Goal: Task Accomplishment & Management: Complete application form

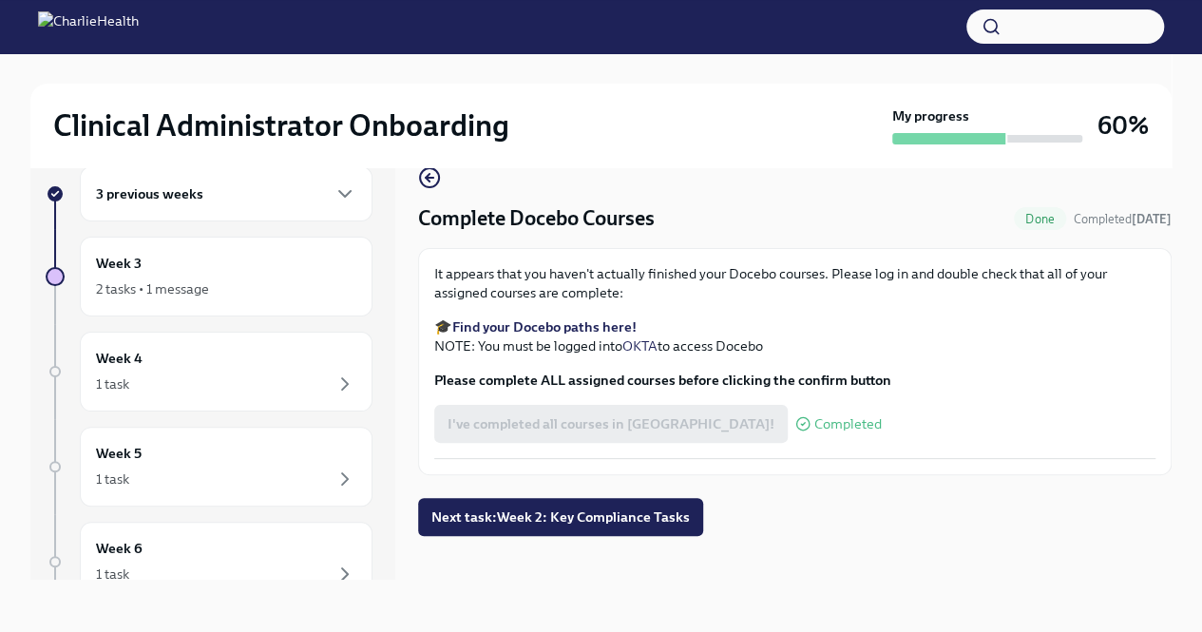
scroll to position [32, 0]
click at [604, 520] on span "Next task : Week 2: Key Compliance Tasks" at bounding box center [561, 516] width 259 height 19
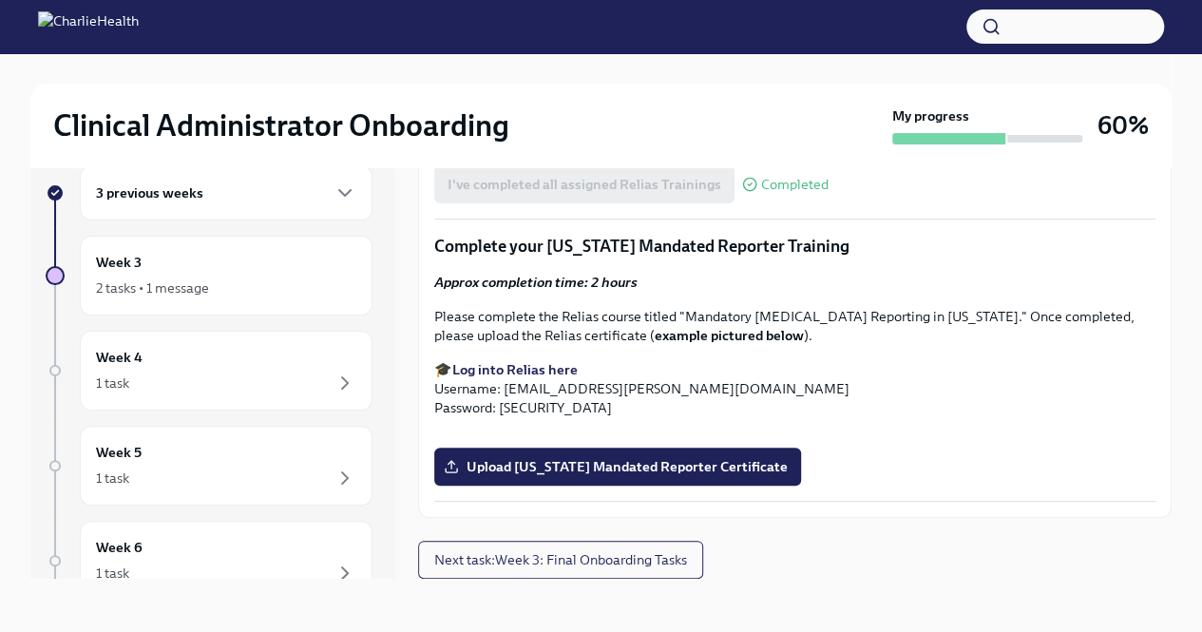
scroll to position [2000, 0]
click at [688, 360] on p "🎓 Log into Relias here Username: [EMAIL_ADDRESS][PERSON_NAME][DOMAIN_NAME] Pass…" at bounding box center [794, 388] width 721 height 57
click at [758, 465] on span "Upload [US_STATE] Mandated Reporter Certificate" at bounding box center [618, 466] width 340 height 19
click at [0, 0] on input "Upload [US_STATE] Mandated Reporter Certificate" at bounding box center [0, 0] width 0 height 0
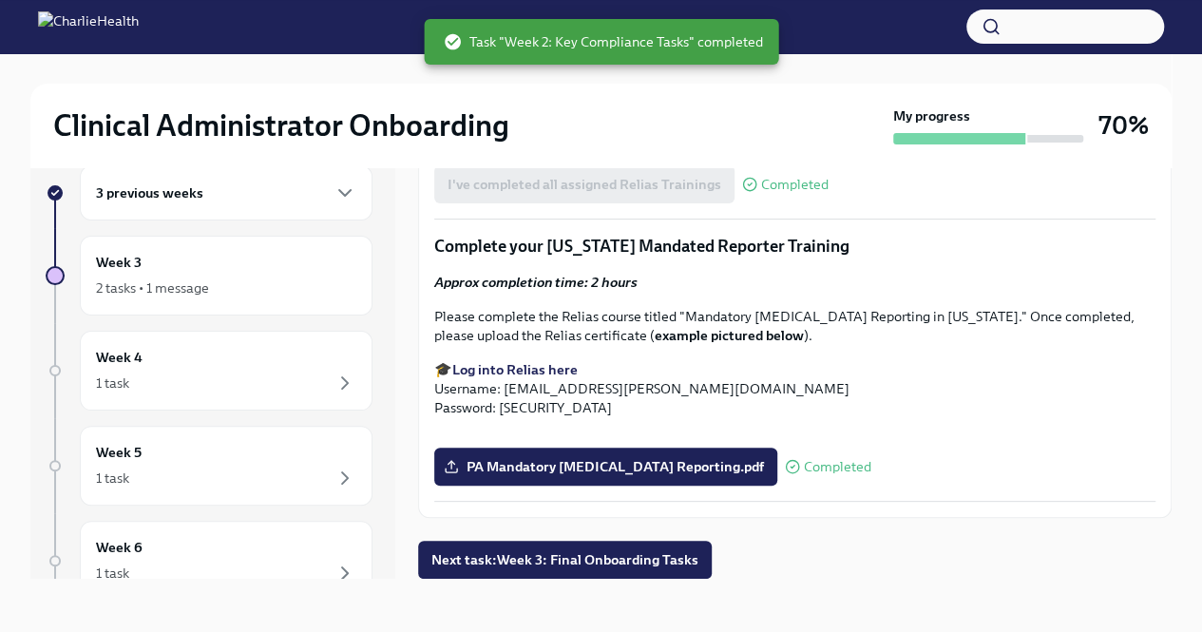
scroll to position [2476, 0]
click at [643, 563] on span "Next task : Week 3: Final Onboarding Tasks" at bounding box center [565, 559] width 267 height 19
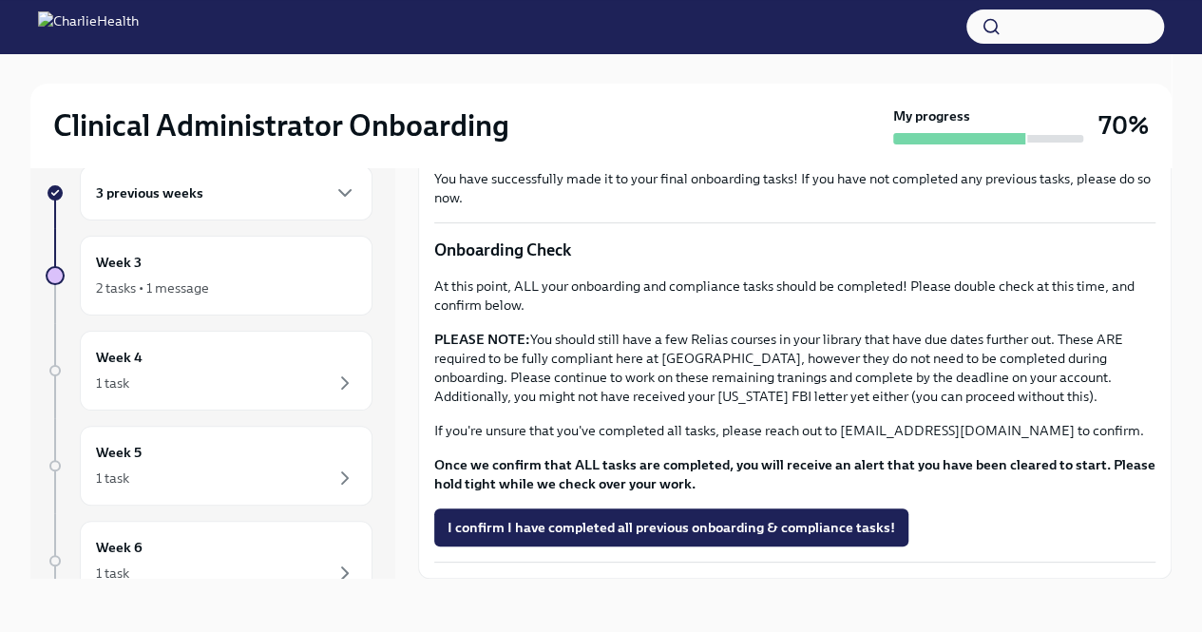
scroll to position [604, 0]
drag, startPoint x: 752, startPoint y: 381, endPoint x: 614, endPoint y: 377, distance: 137.9
click at [614, 377] on p "PLEASE NOTE: You should still have a few Relias courses in your library that ha…" at bounding box center [794, 368] width 721 height 76
copy p "[US_STATE] FBI letter"
